Goal: Find specific page/section

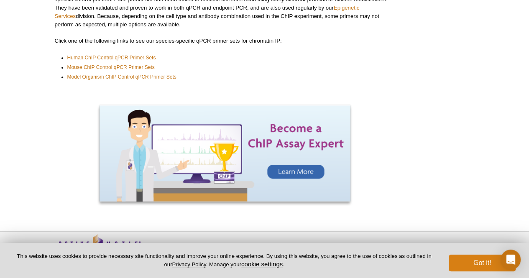
scroll to position [154, 0]
click at [464, 265] on button "Got it!" at bounding box center [482, 263] width 67 height 17
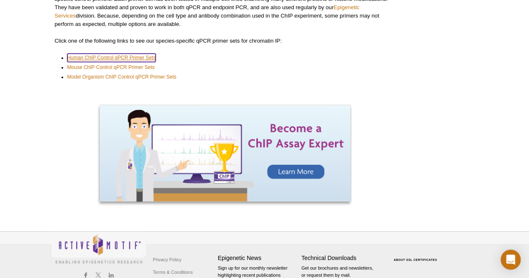
click at [144, 60] on link "Human ChIP Control qPCR Primer Sets" at bounding box center [111, 58] width 89 height 8
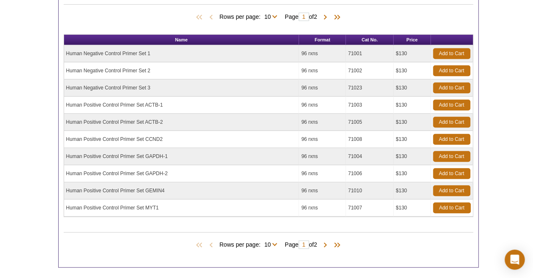
scroll to position [256, 0]
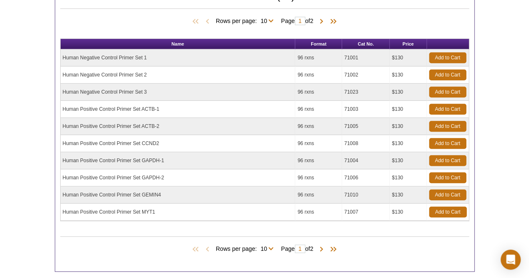
drag, startPoint x: 533, startPoint y: 57, endPoint x: 514, endPoint y: 160, distance: 104.7
click at [514, 160] on html "× We've preset your country and language selections based on your location. Sel…" at bounding box center [264, 54] width 529 height 620
click at [337, 249] on span at bounding box center [332, 250] width 13 height 8
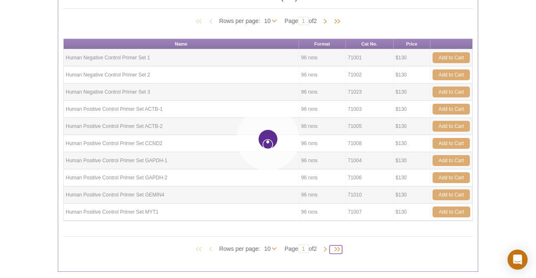
type input "2"
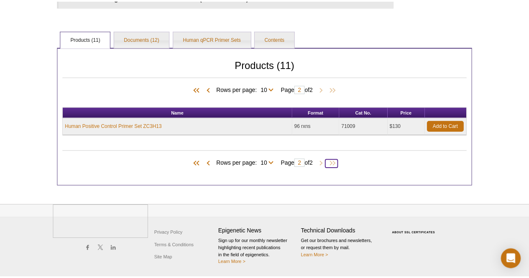
scroll to position [186, 0]
